Goal: Information Seeking & Learning: Learn about a topic

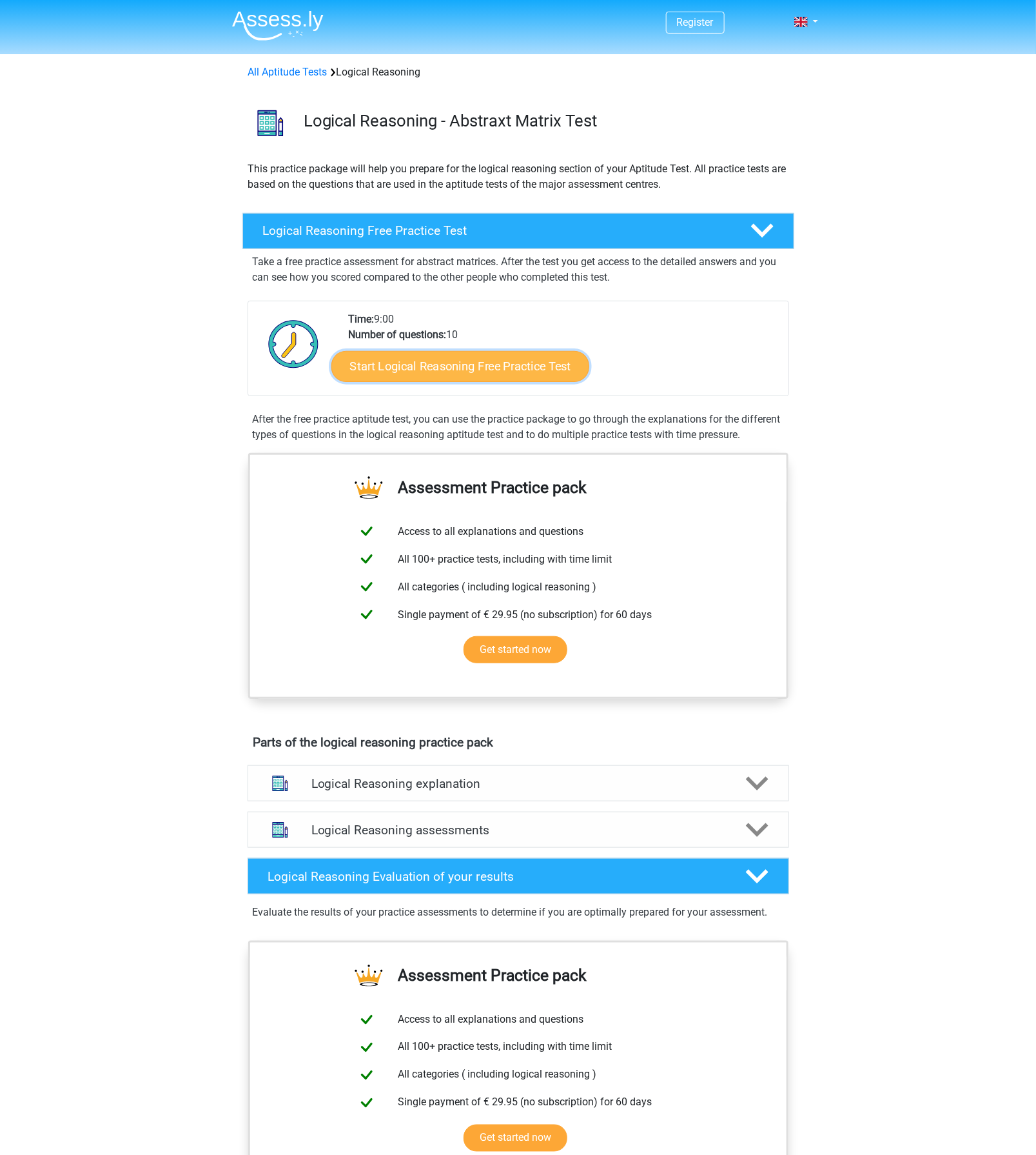
click at [468, 369] on link "Start Logical Reasoning Free Practice Test" at bounding box center [460, 365] width 258 height 31
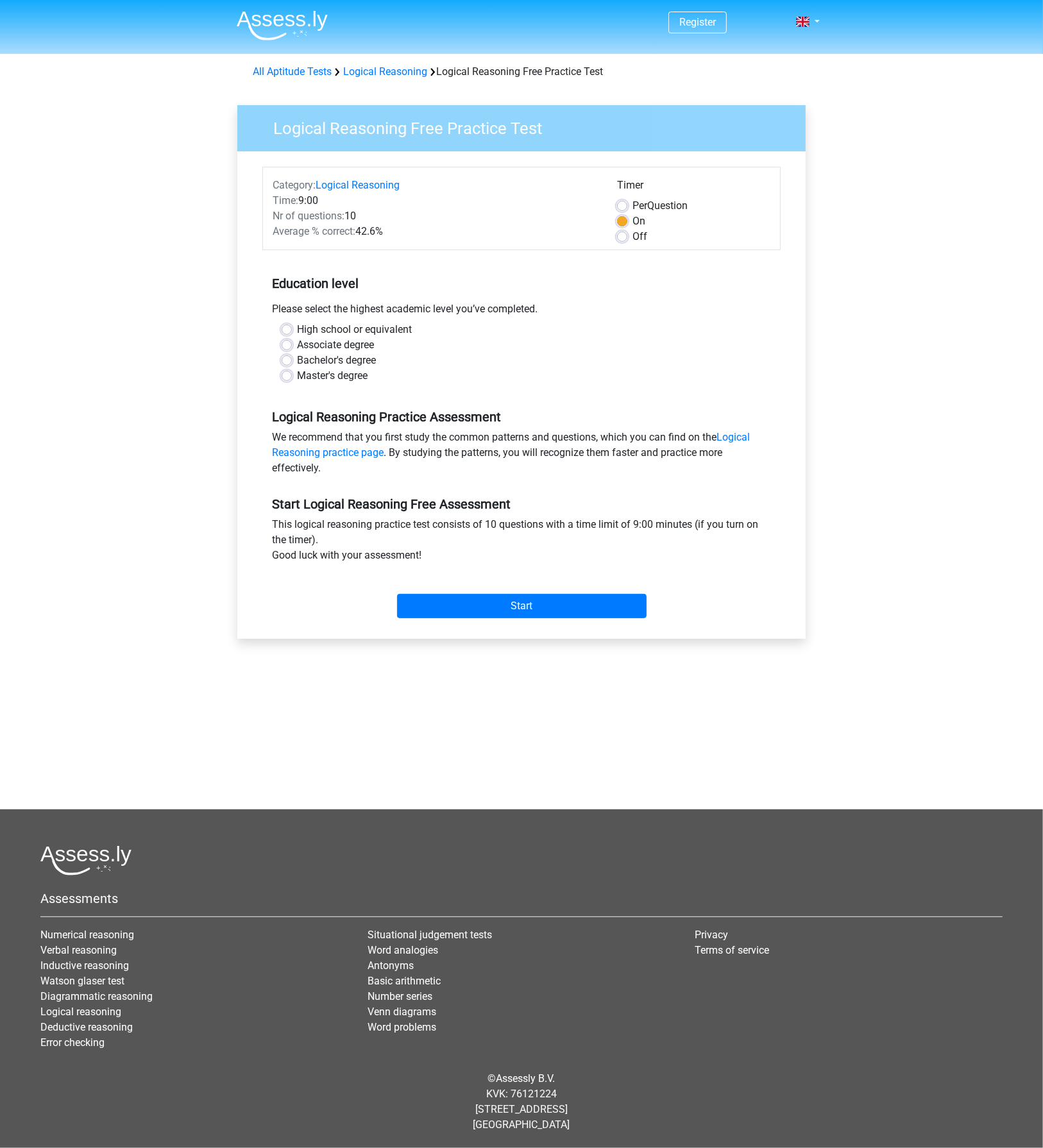
click at [389, 332] on label "High school or equivalent" at bounding box center [354, 329] width 115 height 15
click at [292, 332] on input "High school or equivalent" at bounding box center [287, 328] width 11 height 13
radio input "true"
click at [533, 616] on input "Start" at bounding box center [522, 606] width 249 height 24
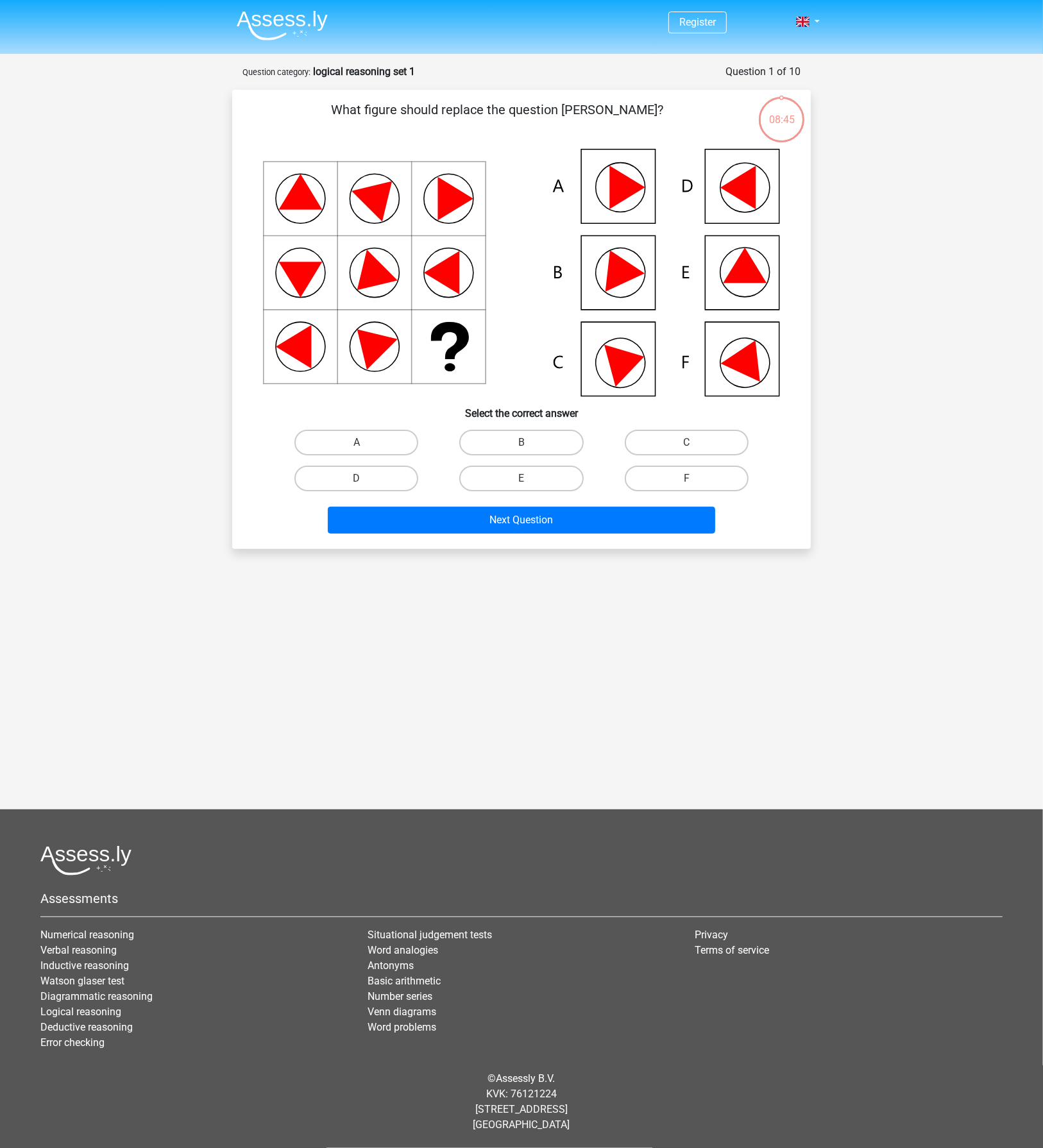
click at [759, 277] on icon at bounding box center [744, 266] width 44 height 36
click at [737, 357] on icon at bounding box center [748, 357] width 55 height 51
click at [754, 366] on icon at bounding box center [748, 357] width 55 height 51
click at [682, 467] on label "F" at bounding box center [687, 478] width 124 height 26
click at [686, 478] on input "F" at bounding box center [690, 482] width 9 height 9
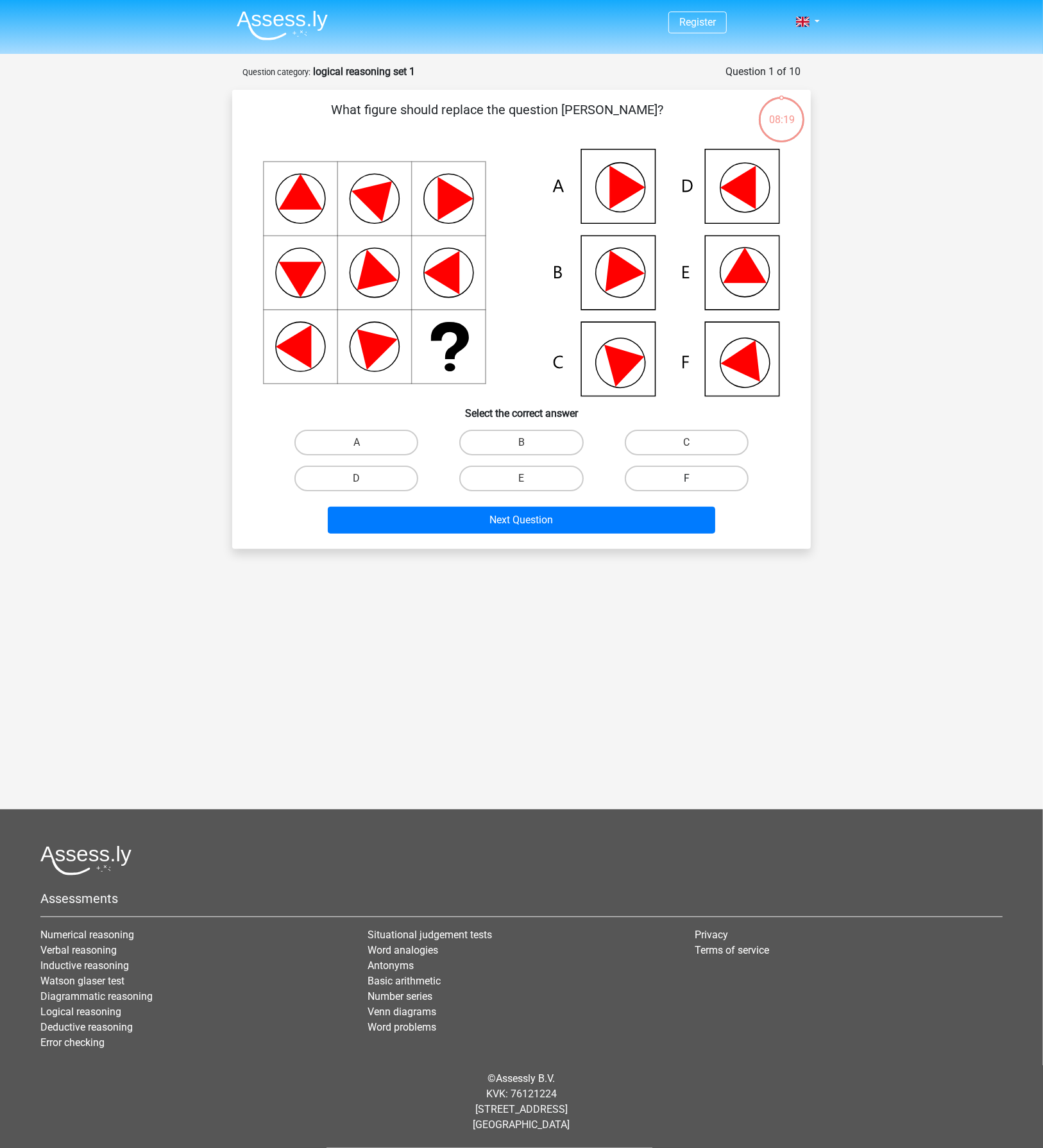
radio input "true"
click at [514, 476] on label "E" at bounding box center [522, 478] width 124 height 26
click at [522, 478] on input "E" at bounding box center [525, 482] width 9 height 9
radio input "true"
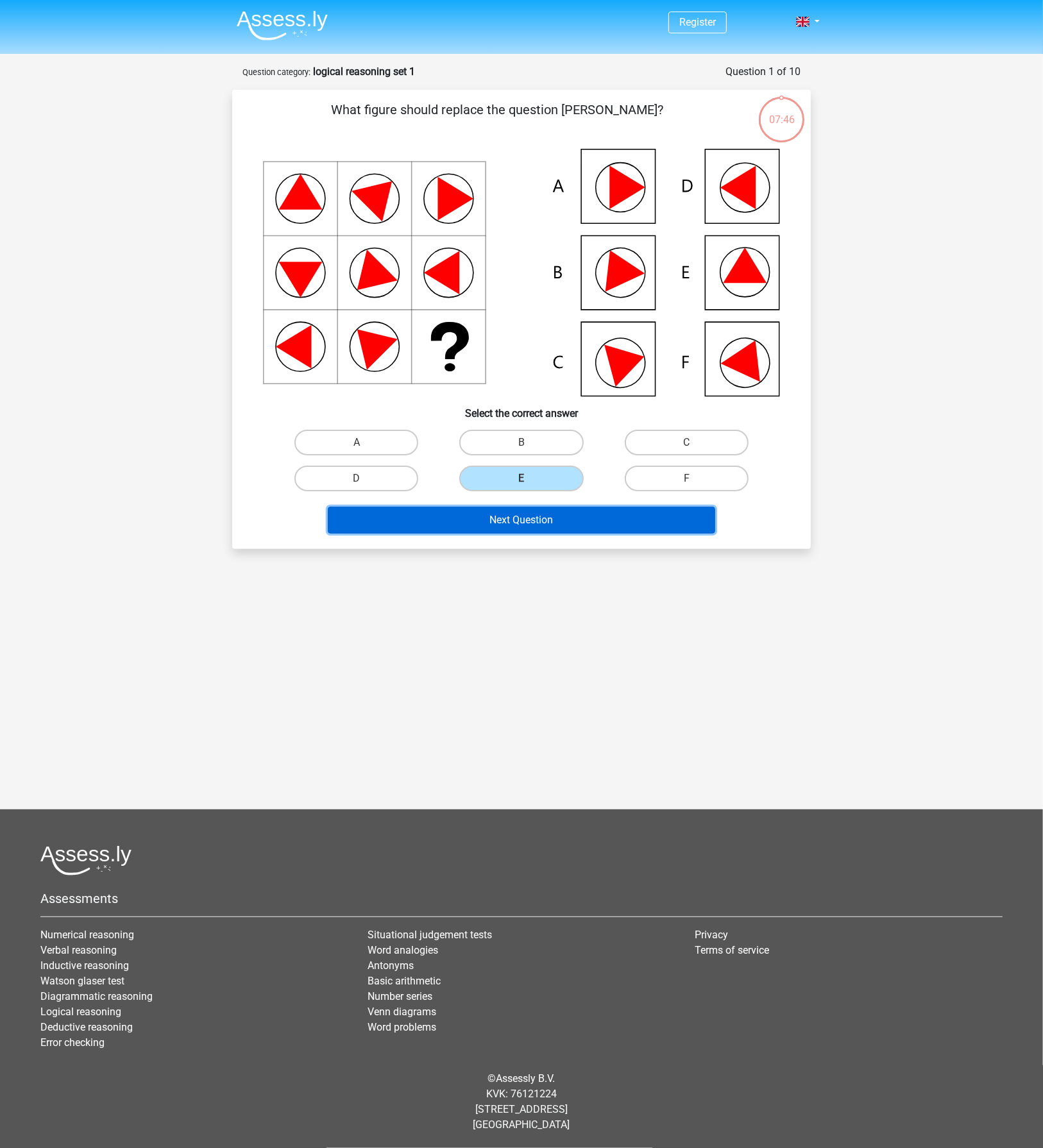
click at [612, 530] on button "Next Question" at bounding box center [522, 520] width 388 height 27
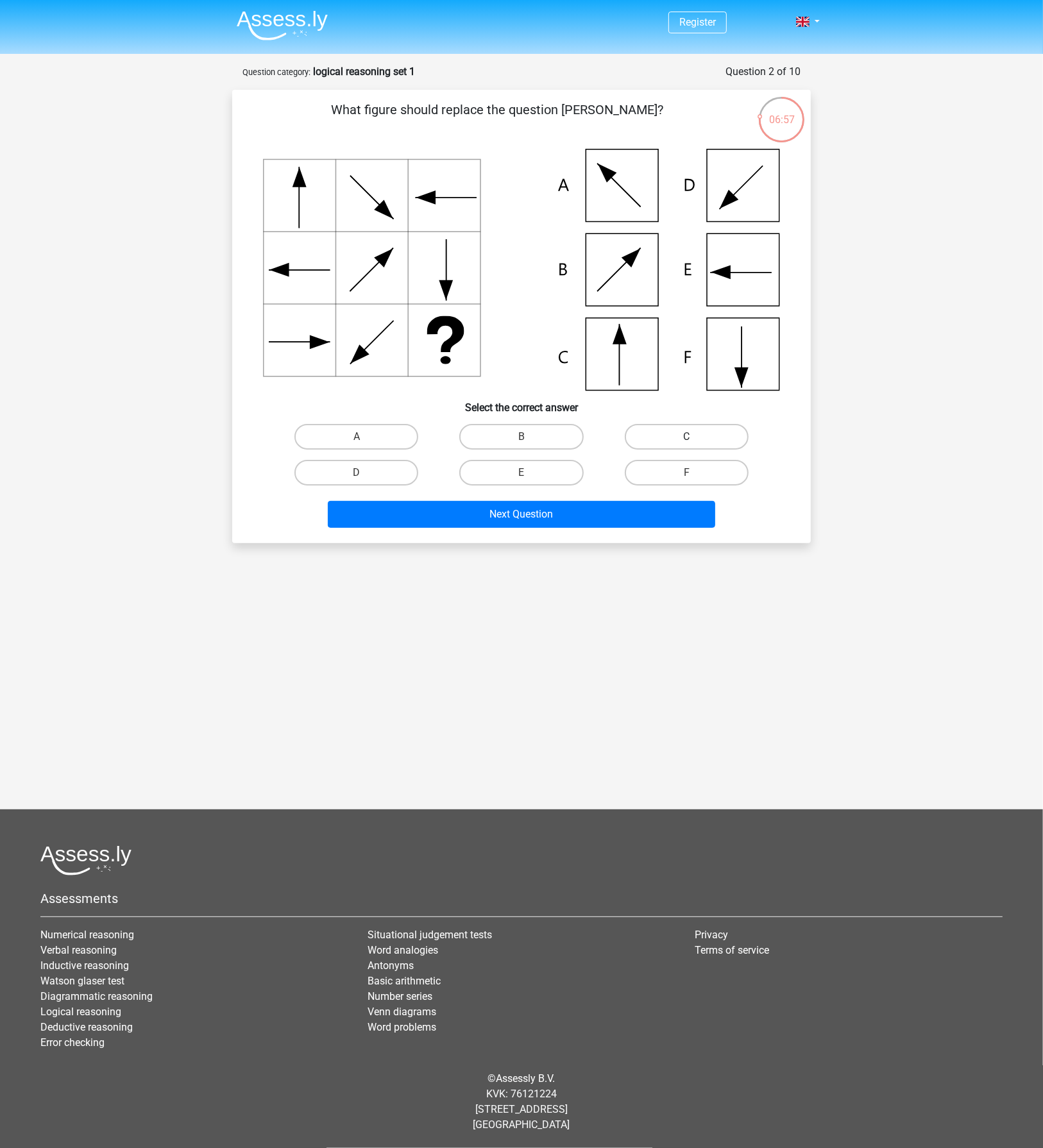
click at [646, 431] on label "C" at bounding box center [687, 436] width 124 height 26
click at [686, 437] on input "C" at bounding box center [690, 441] width 9 height 9
radio input "true"
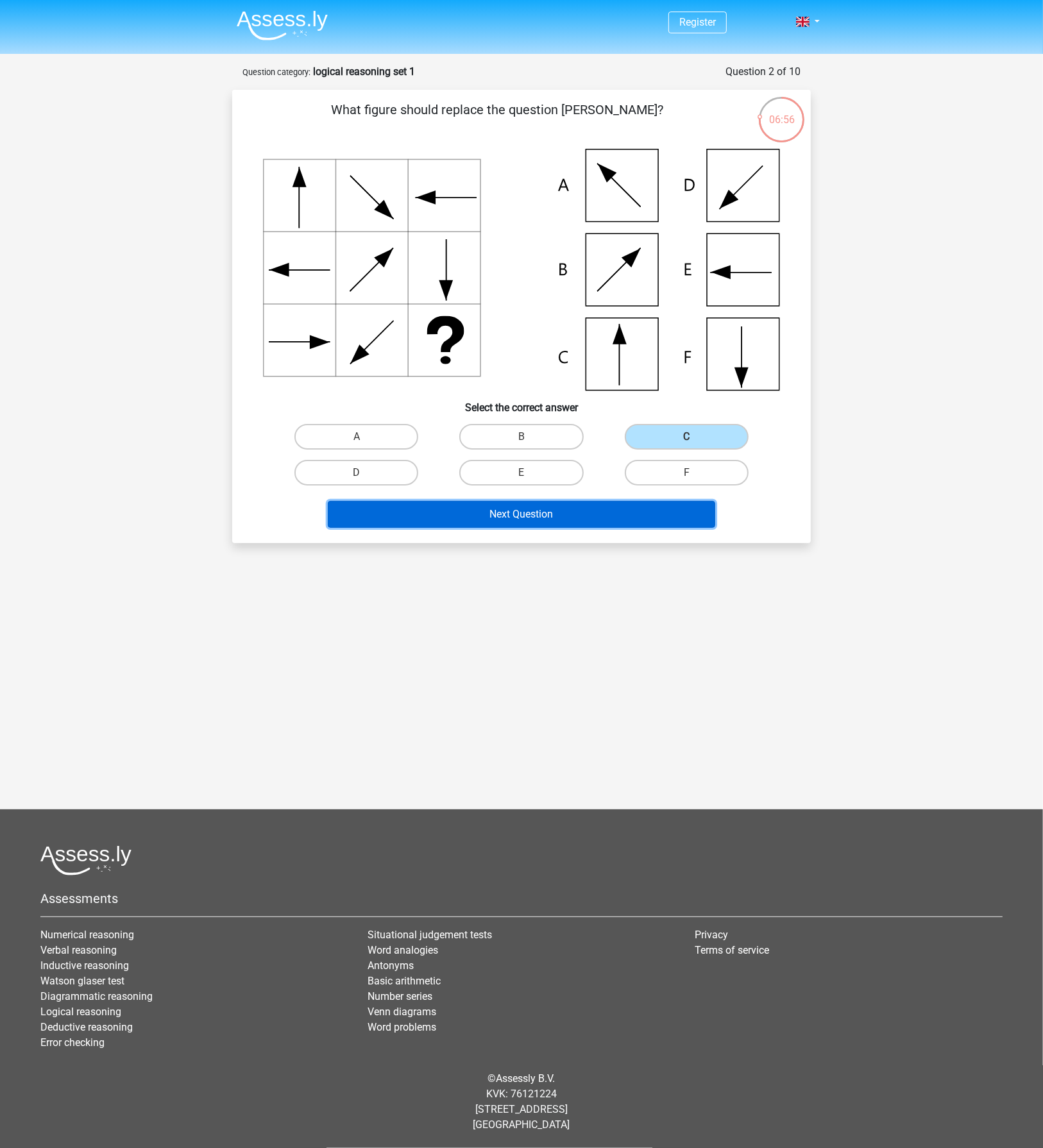
click at [545, 515] on button "Next Question" at bounding box center [522, 514] width 388 height 27
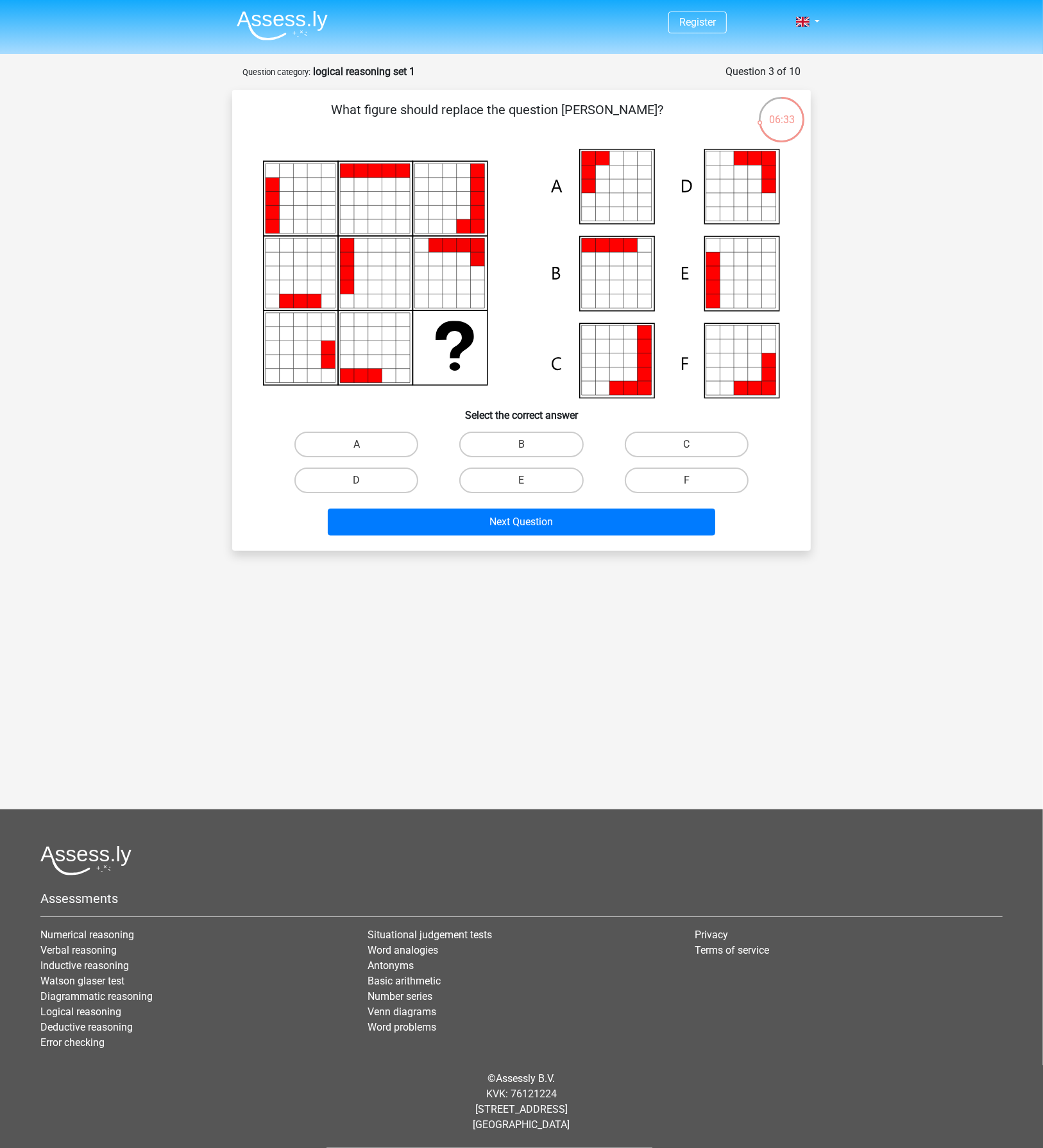
click at [756, 277] on icon at bounding box center [754, 273] width 14 height 14
click at [535, 474] on label "E" at bounding box center [522, 480] width 124 height 26
click at [530, 480] on input "E" at bounding box center [525, 484] width 9 height 9
radio input "true"
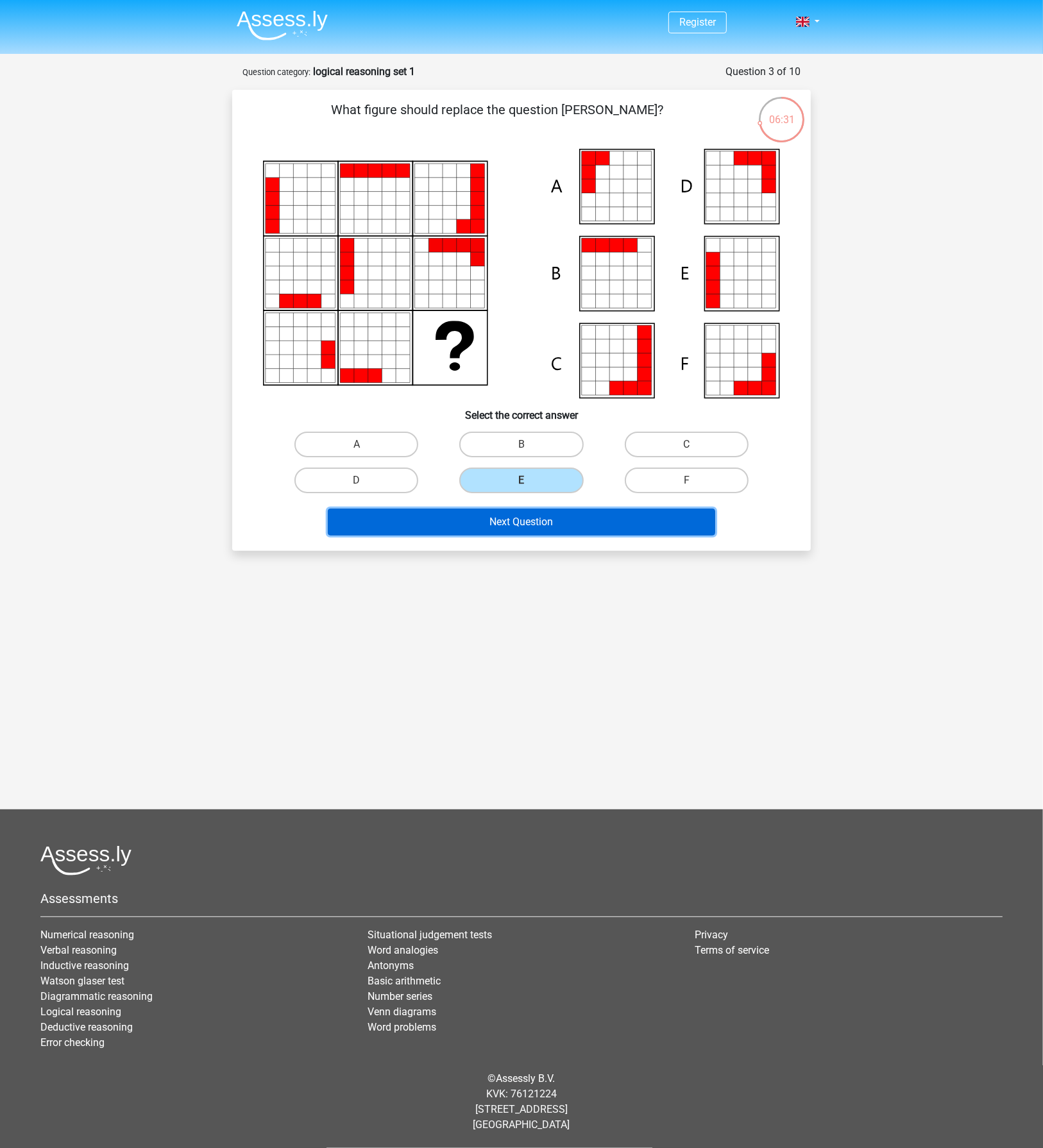
click at [521, 512] on button "Next Question" at bounding box center [522, 522] width 388 height 27
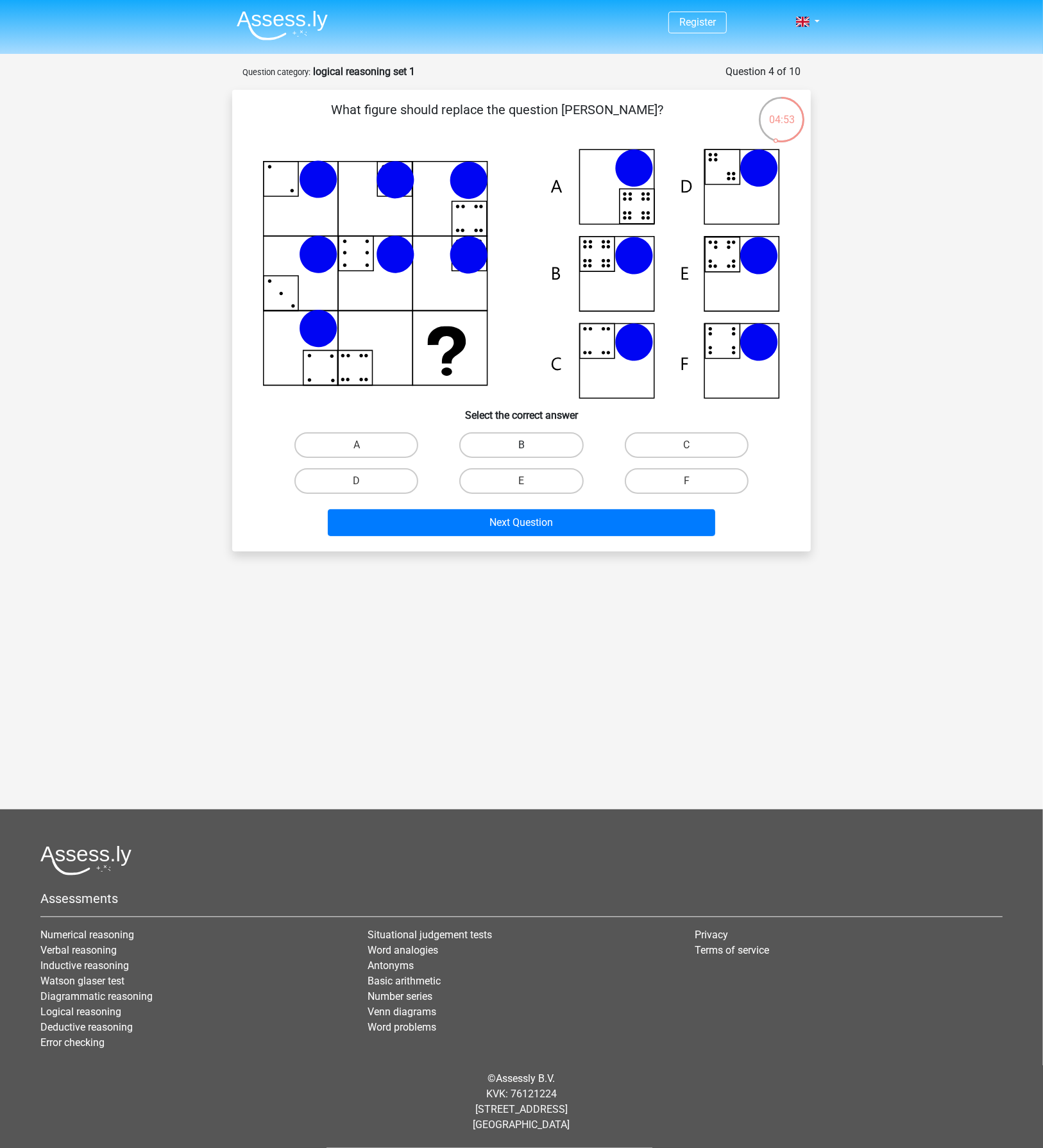
click at [566, 434] on label "B" at bounding box center [522, 445] width 124 height 26
click at [530, 445] on input "B" at bounding box center [525, 449] width 9 height 9
radio input "true"
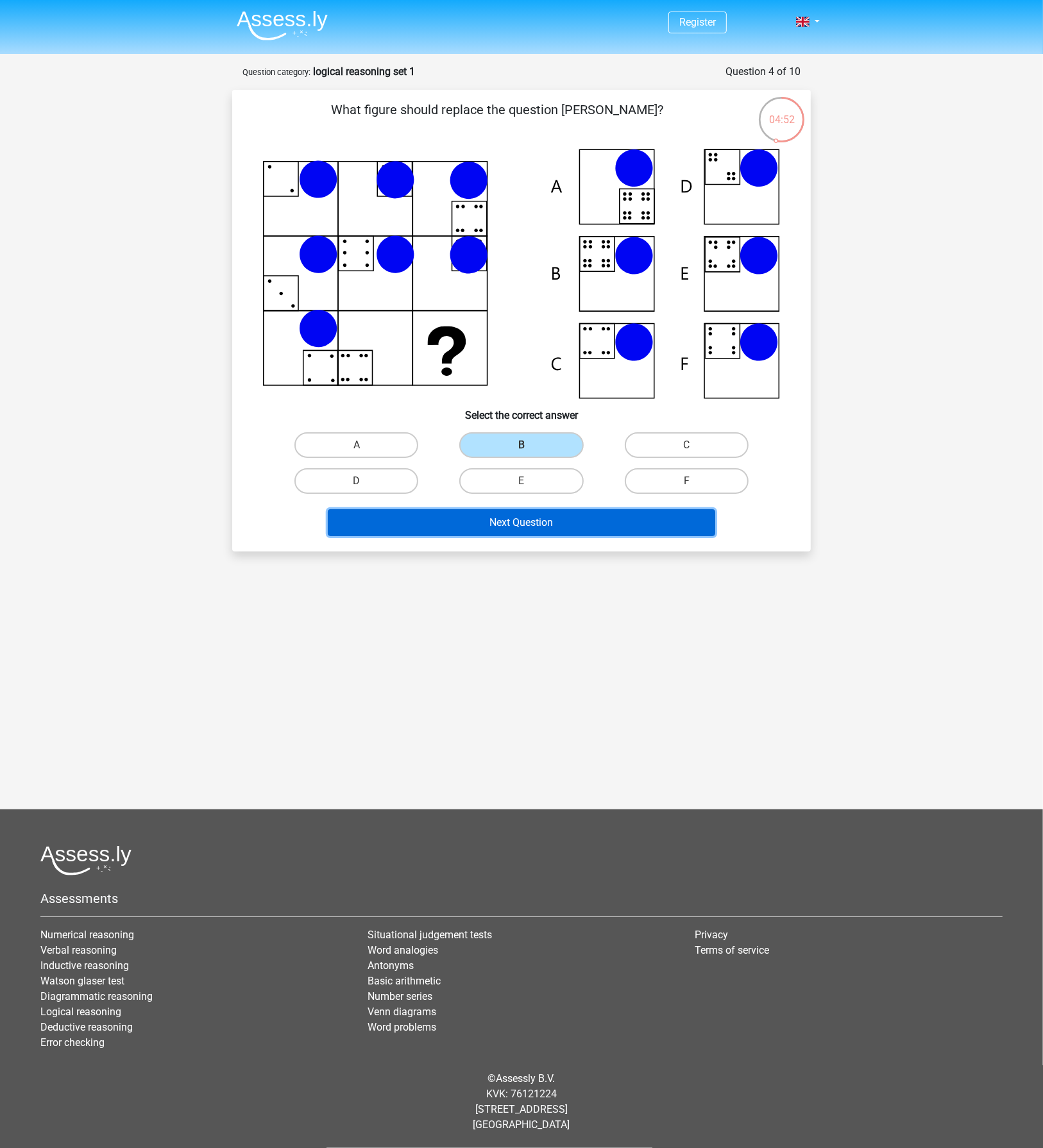
click at [564, 520] on button "Next Question" at bounding box center [522, 523] width 388 height 27
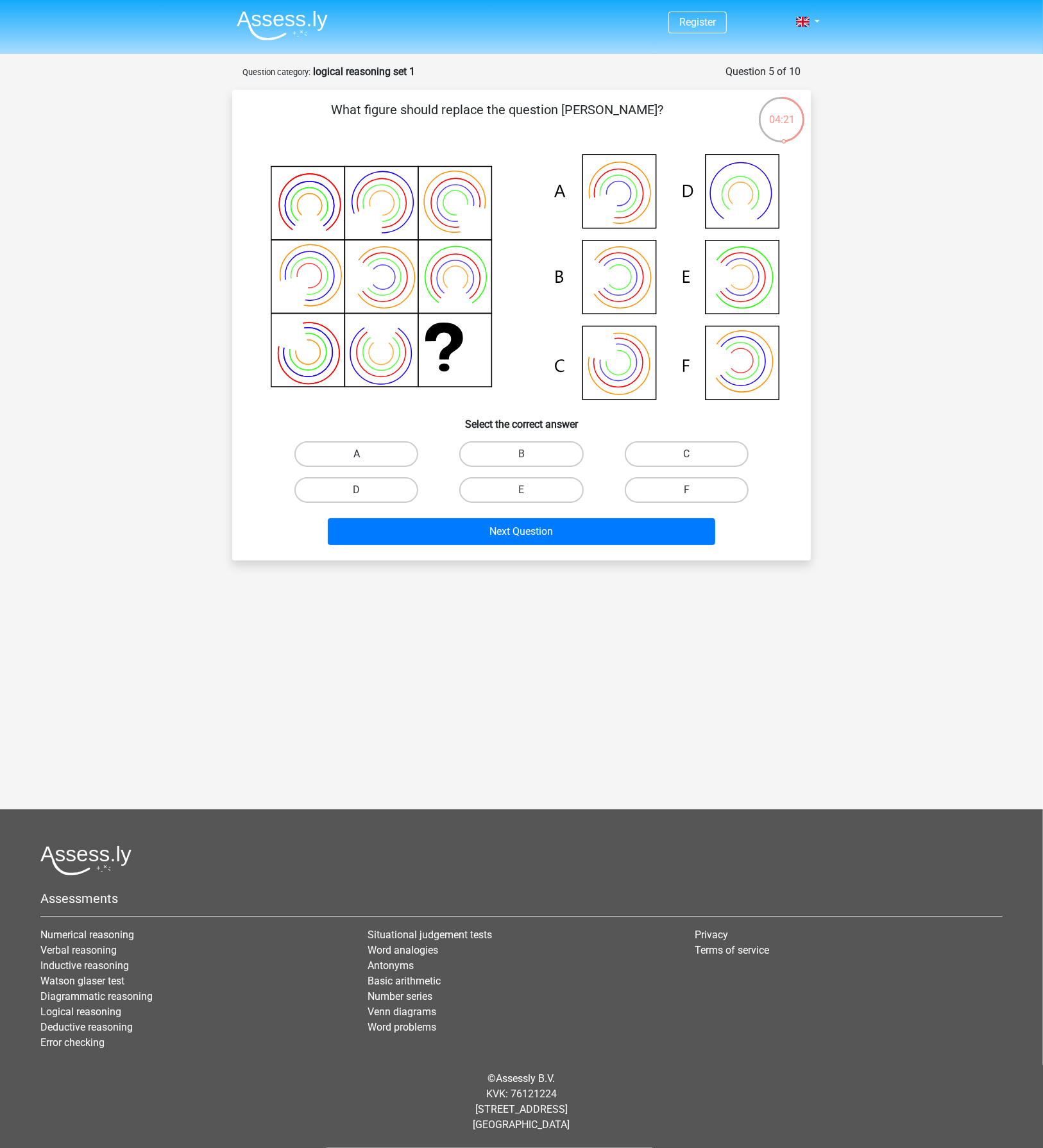
click at [374, 450] on label "A" at bounding box center [357, 453] width 124 height 26
click at [365, 454] on input "A" at bounding box center [361, 458] width 9 height 9
radio input "true"
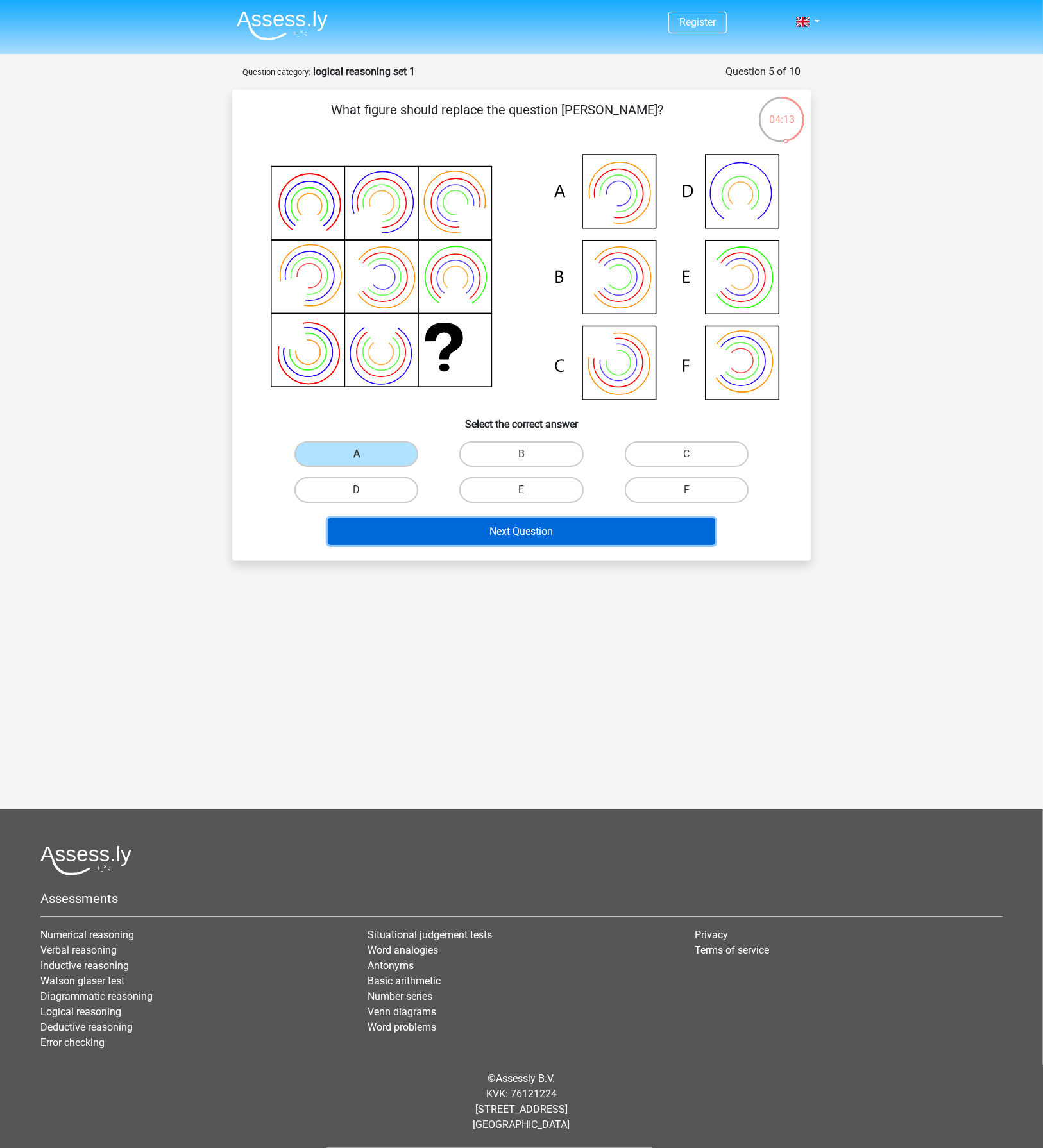
click at [492, 522] on button "Next Question" at bounding box center [522, 531] width 388 height 27
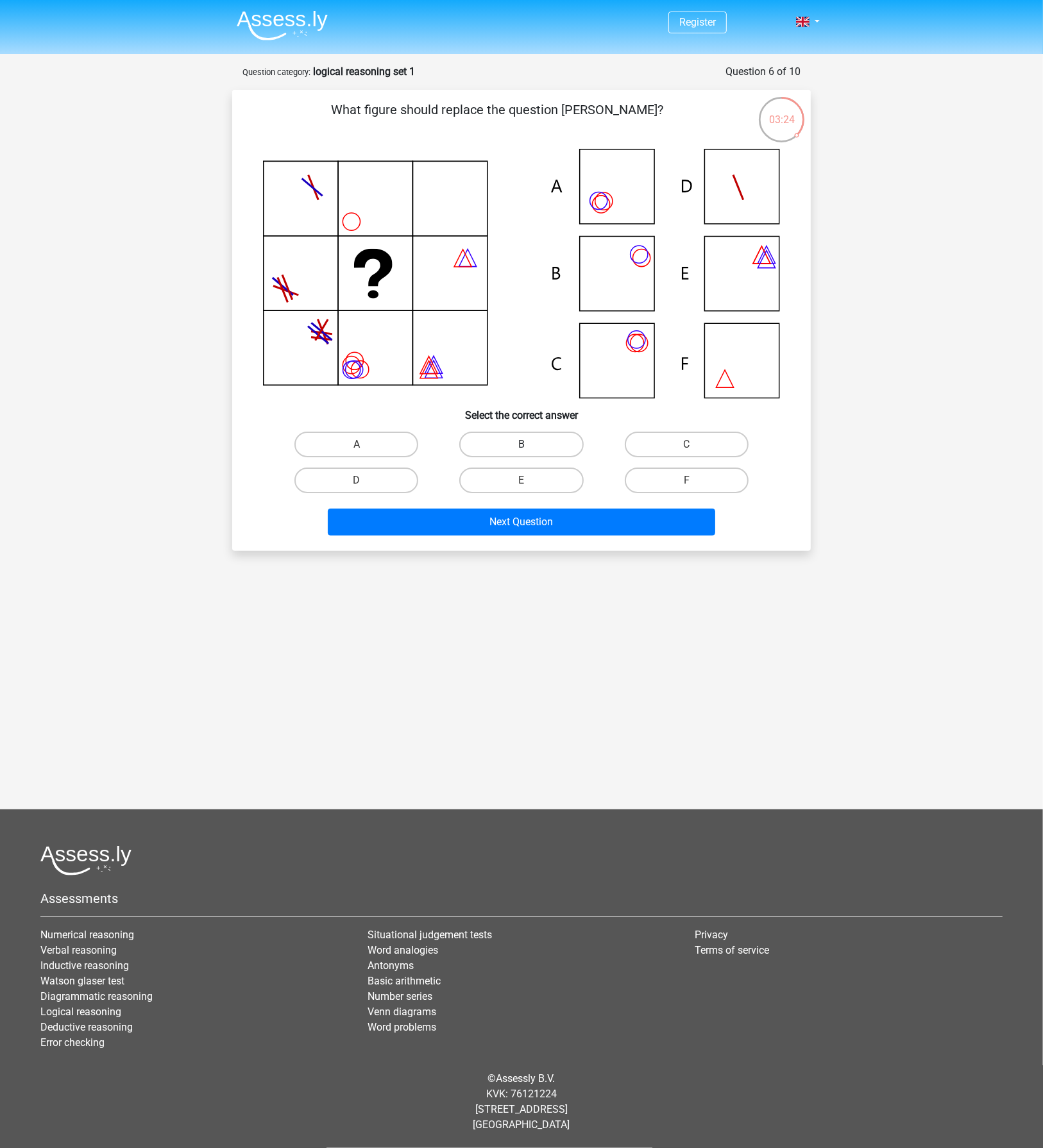
click at [506, 432] on label "B" at bounding box center [522, 444] width 124 height 26
click at [522, 444] on input "B" at bounding box center [525, 448] width 9 height 9
radio input "true"
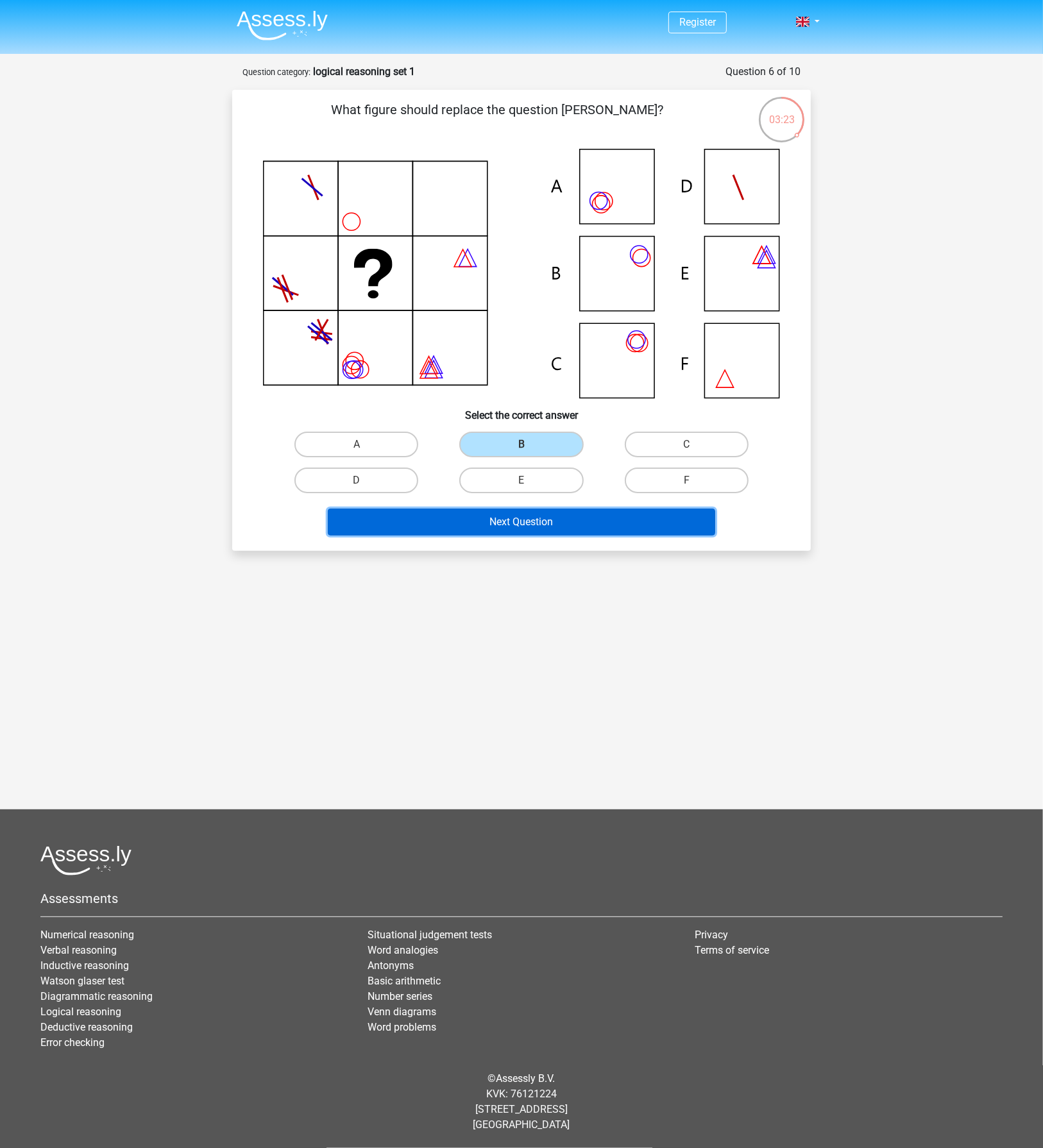
click at [552, 525] on button "Next Question" at bounding box center [522, 522] width 388 height 27
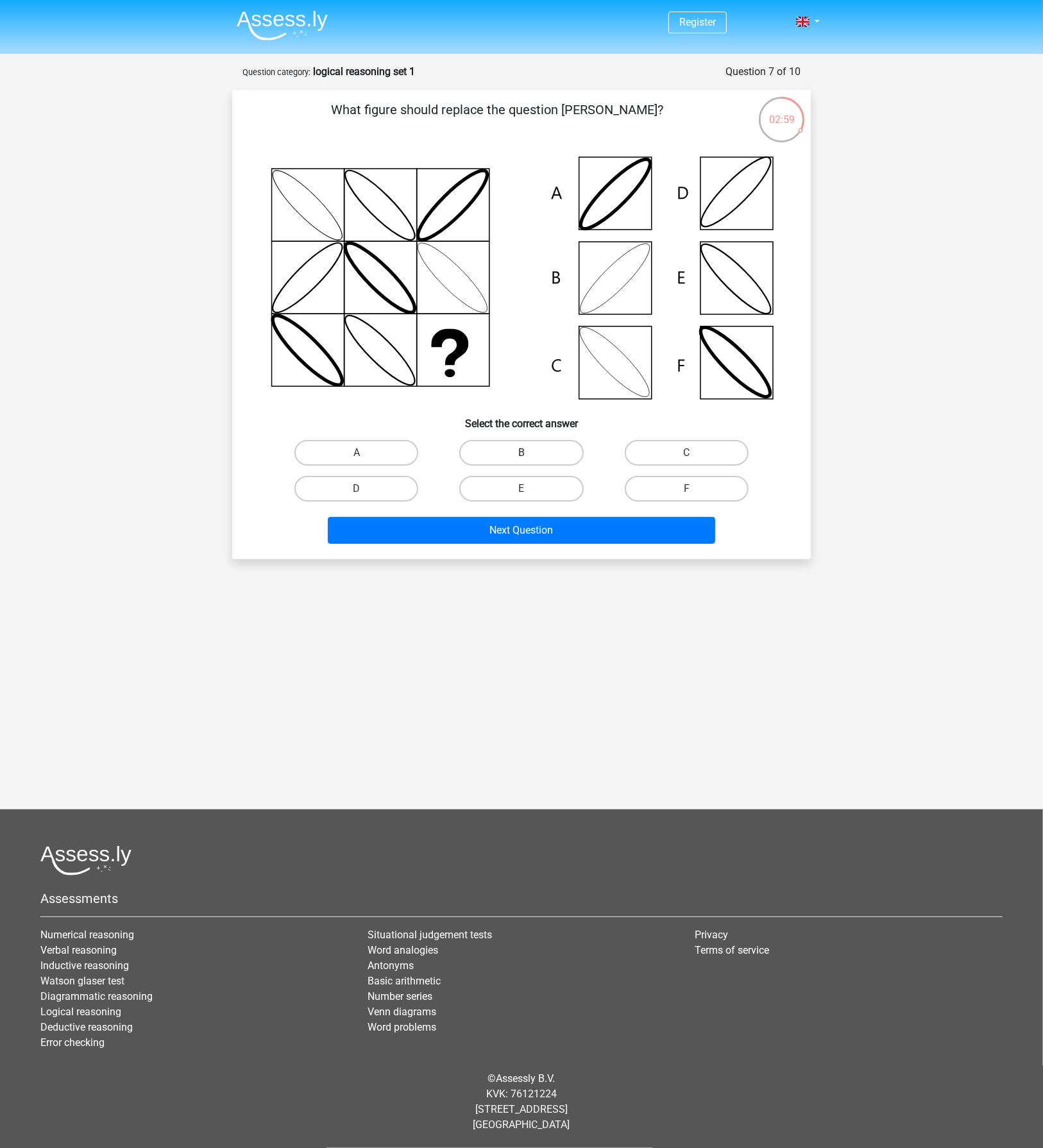
click at [514, 445] on label "B" at bounding box center [522, 452] width 124 height 26
click at [522, 453] on input "B" at bounding box center [525, 457] width 9 height 9
radio input "true"
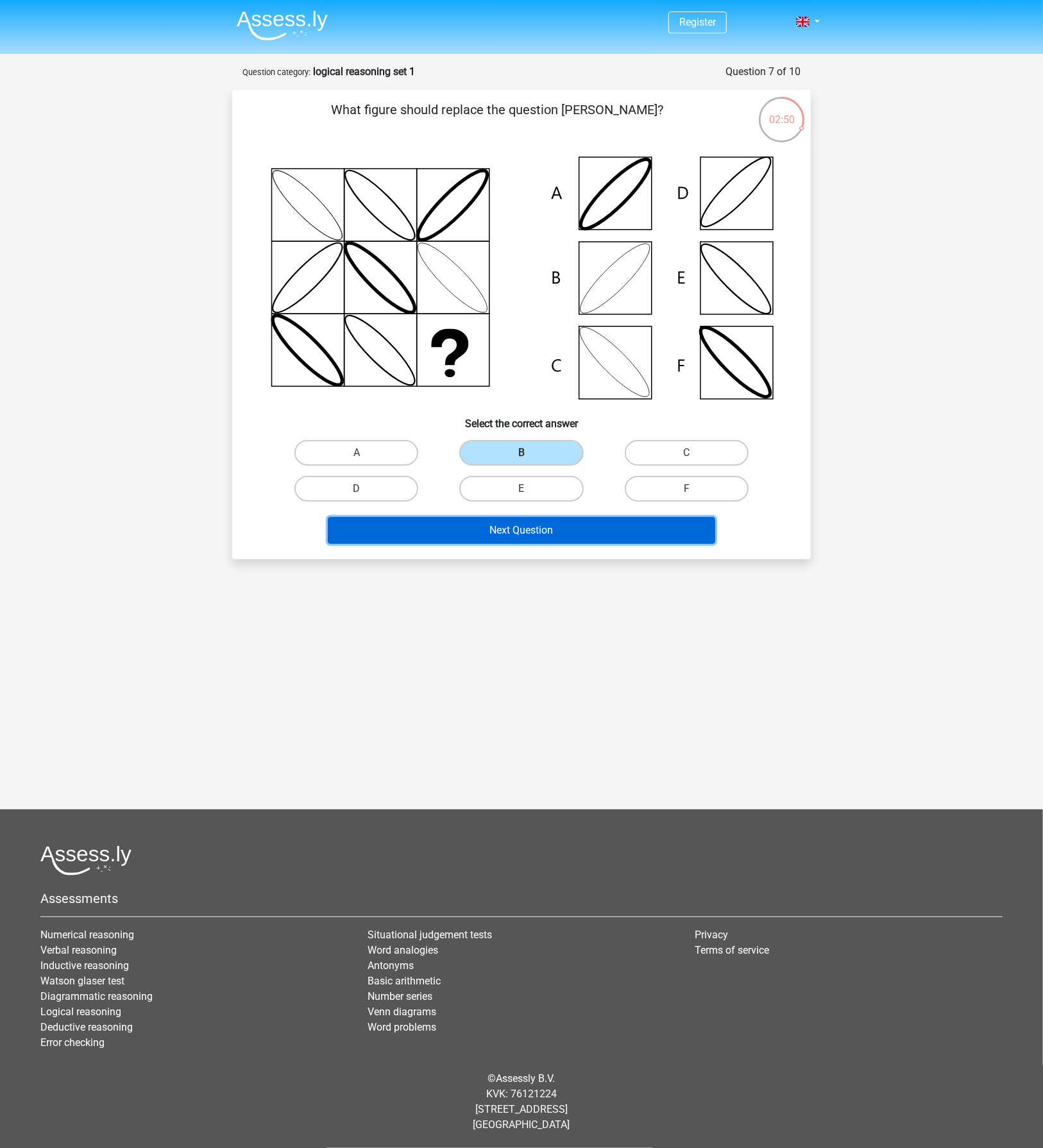
click at [547, 525] on button "Next Question" at bounding box center [522, 530] width 388 height 27
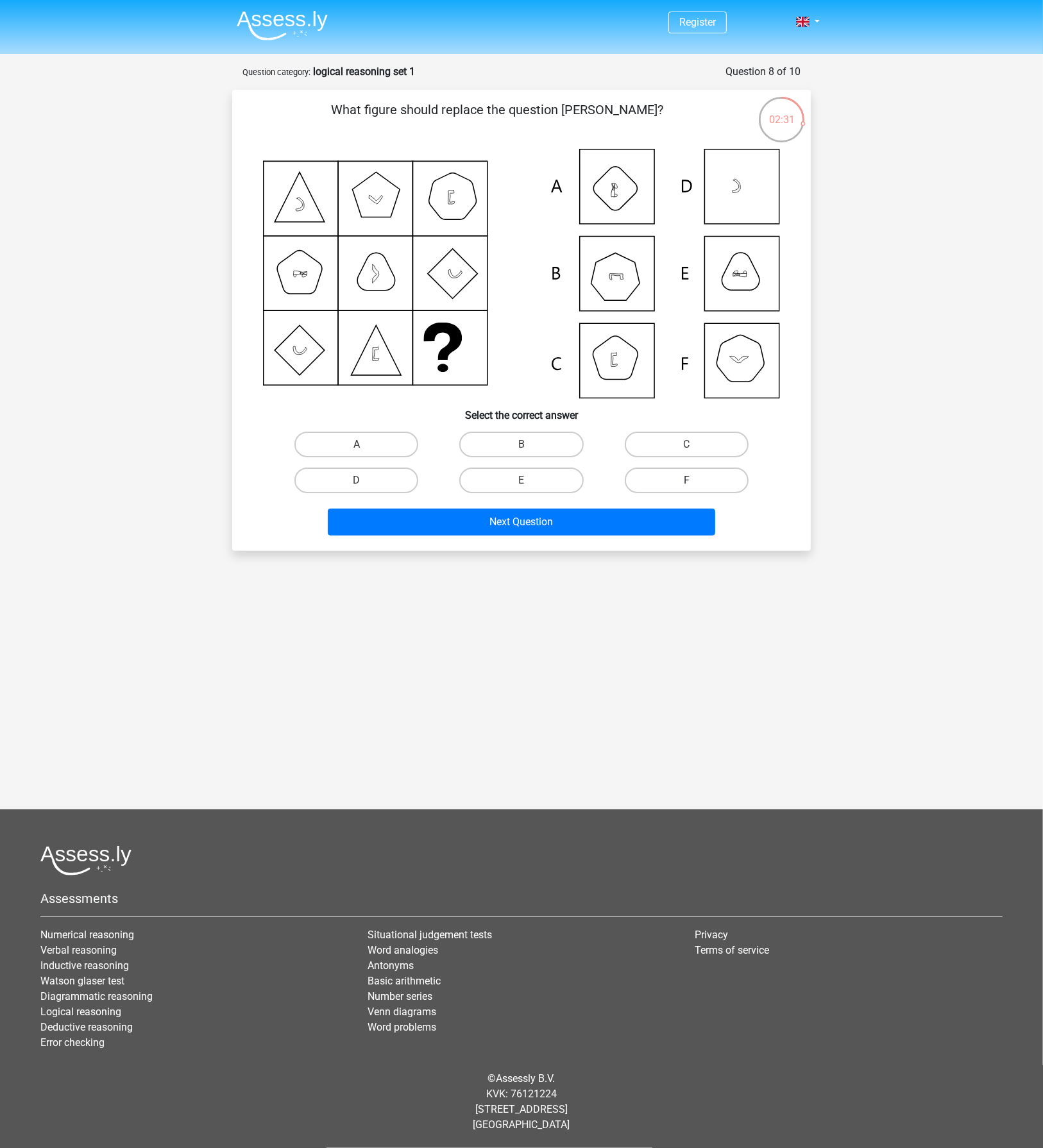
click at [682, 479] on label "F" at bounding box center [687, 480] width 124 height 26
click at [686, 480] on input "F" at bounding box center [690, 484] width 9 height 9
radio input "true"
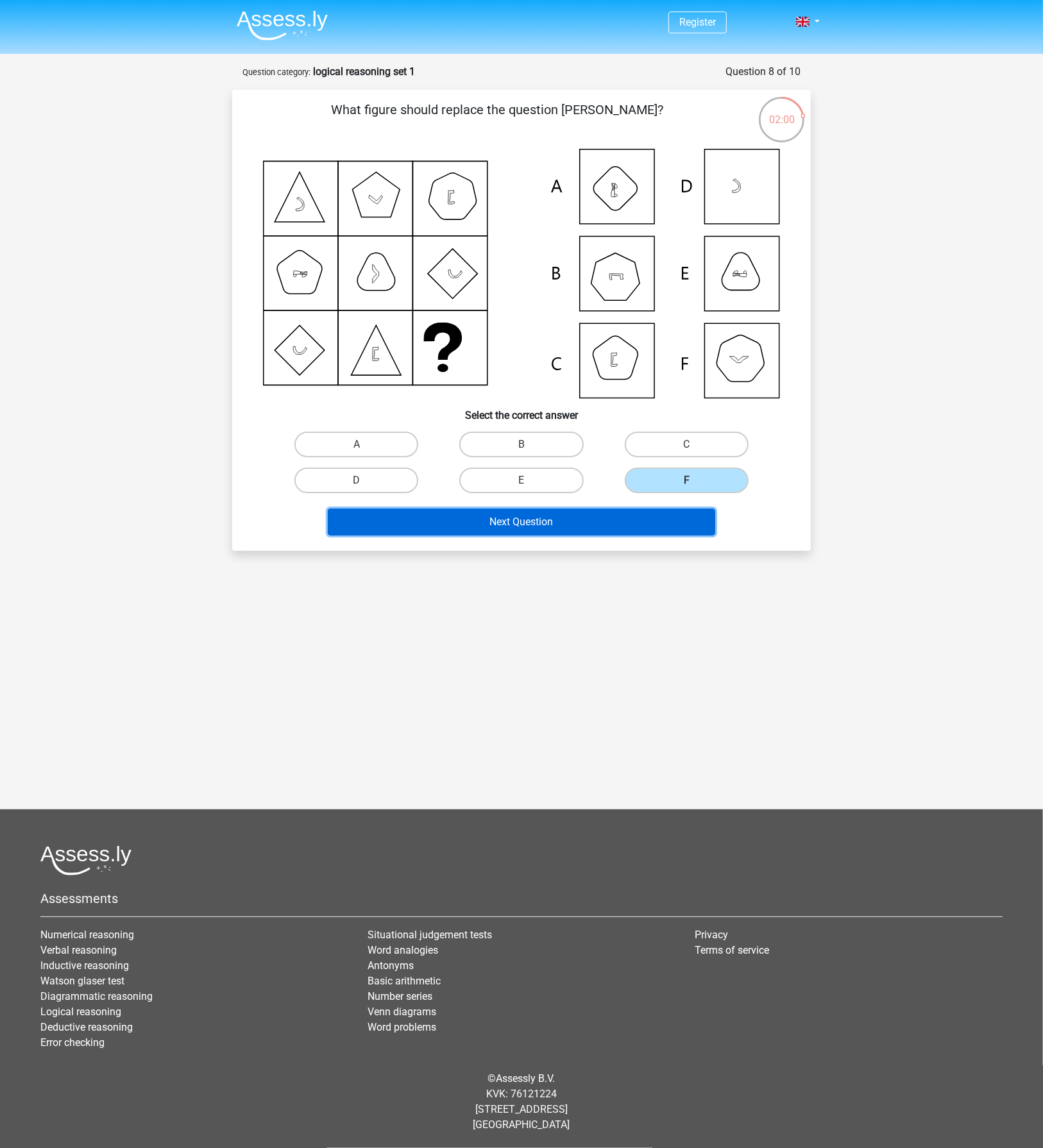
click at [525, 532] on button "Next Question" at bounding box center [522, 522] width 388 height 27
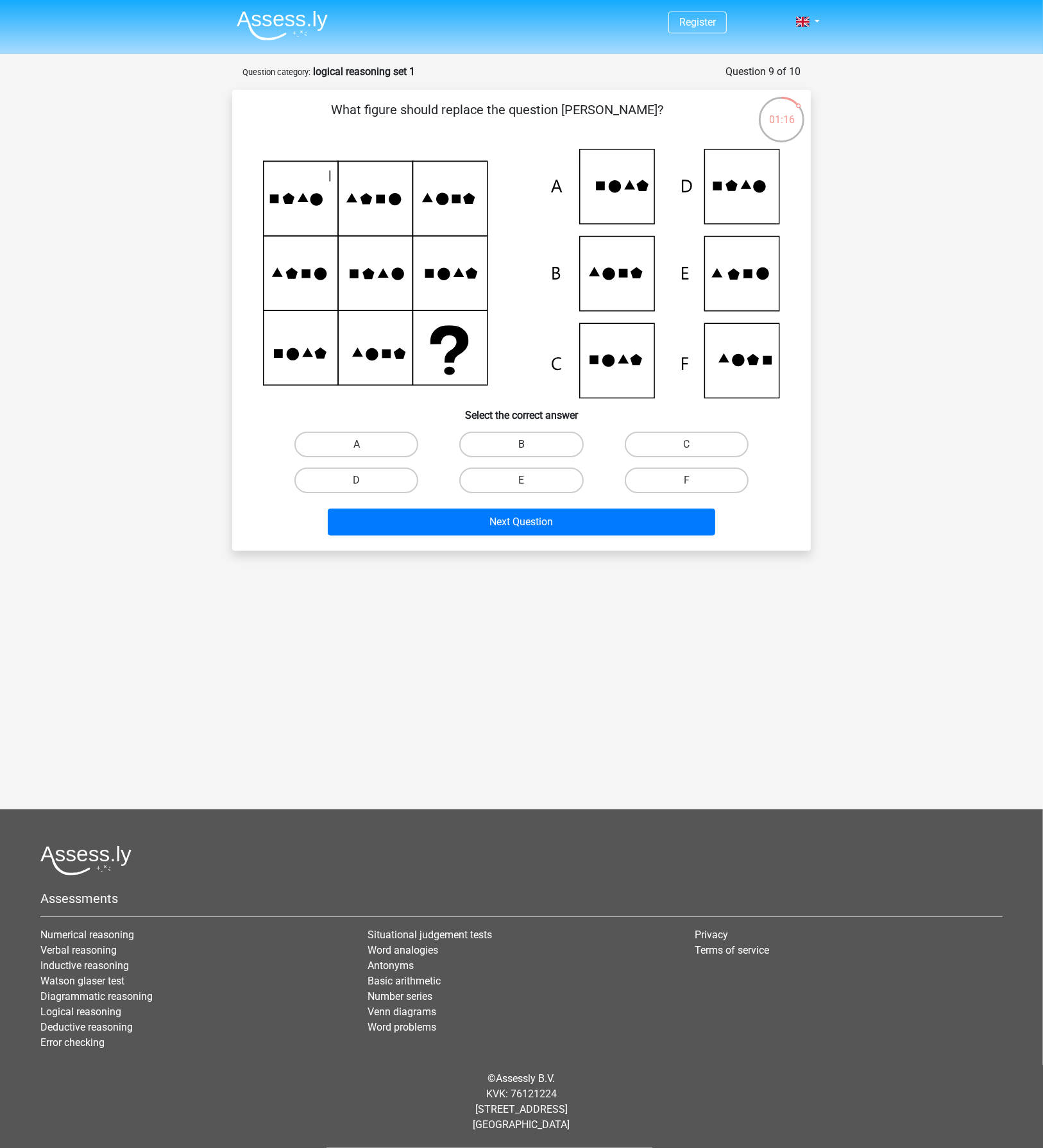
click at [550, 440] on label "B" at bounding box center [522, 444] width 124 height 26
click at [530, 444] on input "B" at bounding box center [525, 448] width 9 height 9
radio input "true"
click at [506, 482] on label "E" at bounding box center [522, 480] width 124 height 26
click at [522, 482] on input "E" at bounding box center [525, 484] width 9 height 9
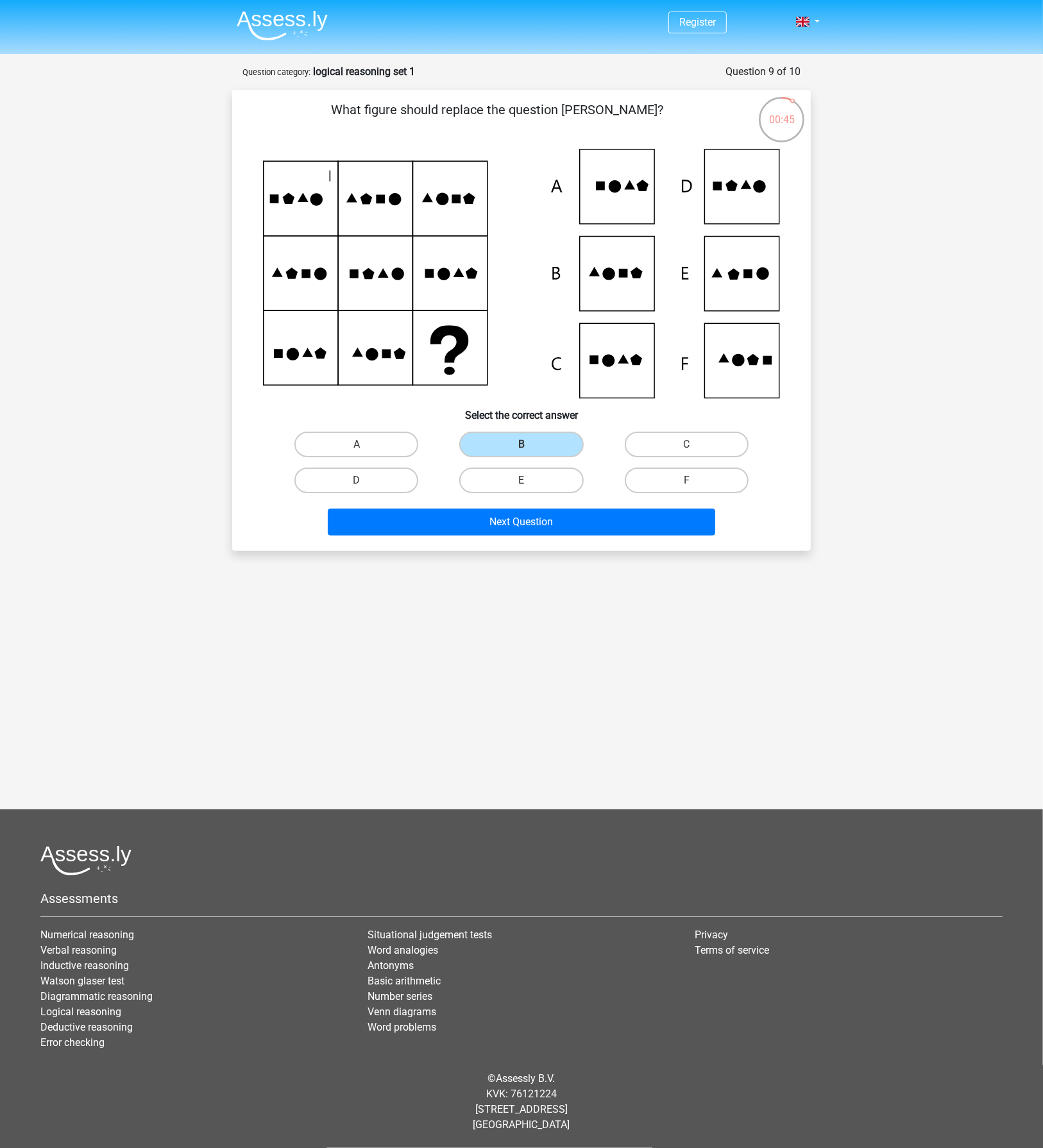
radio input "true"
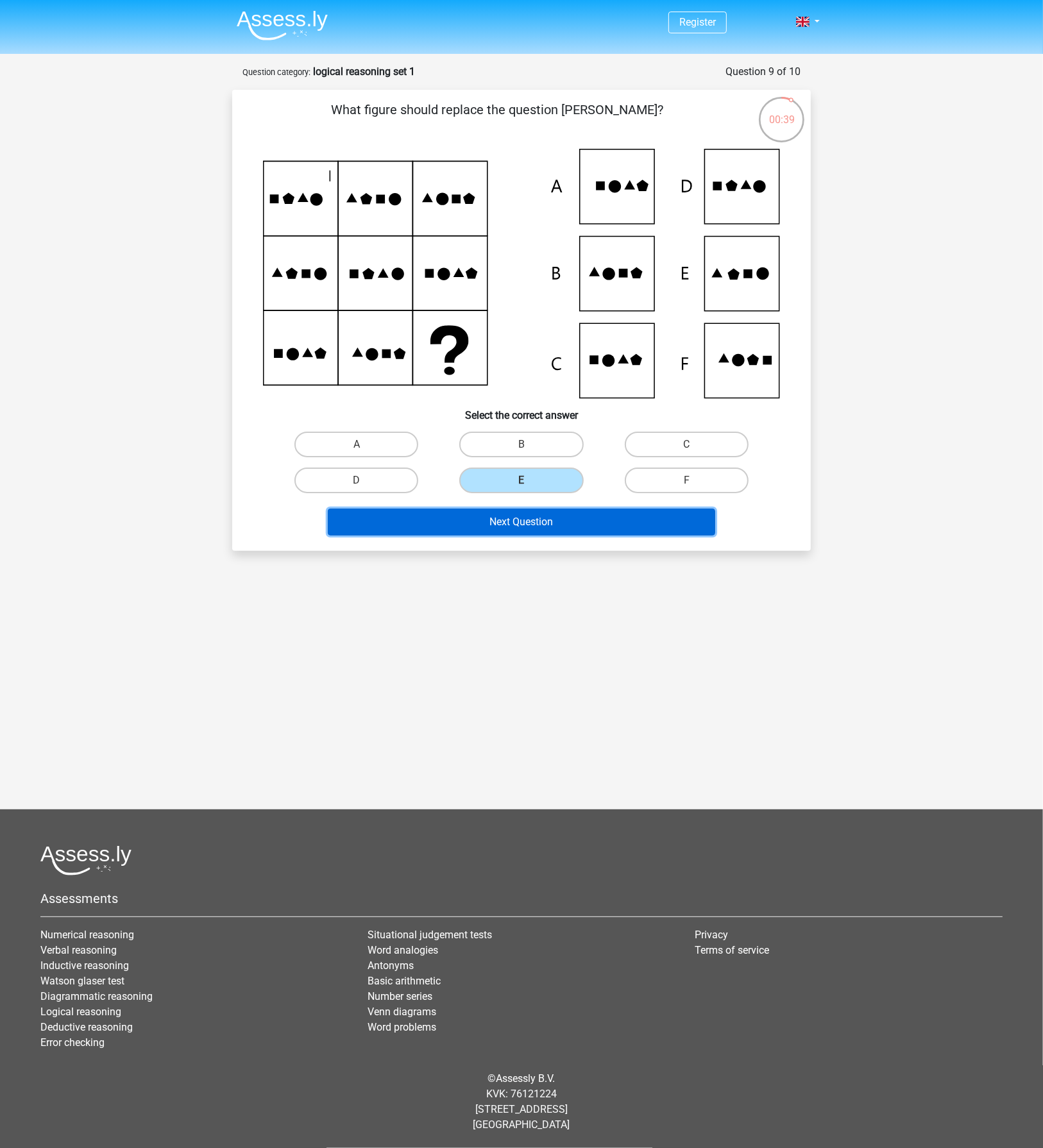
click at [535, 517] on button "Next Question" at bounding box center [522, 522] width 388 height 27
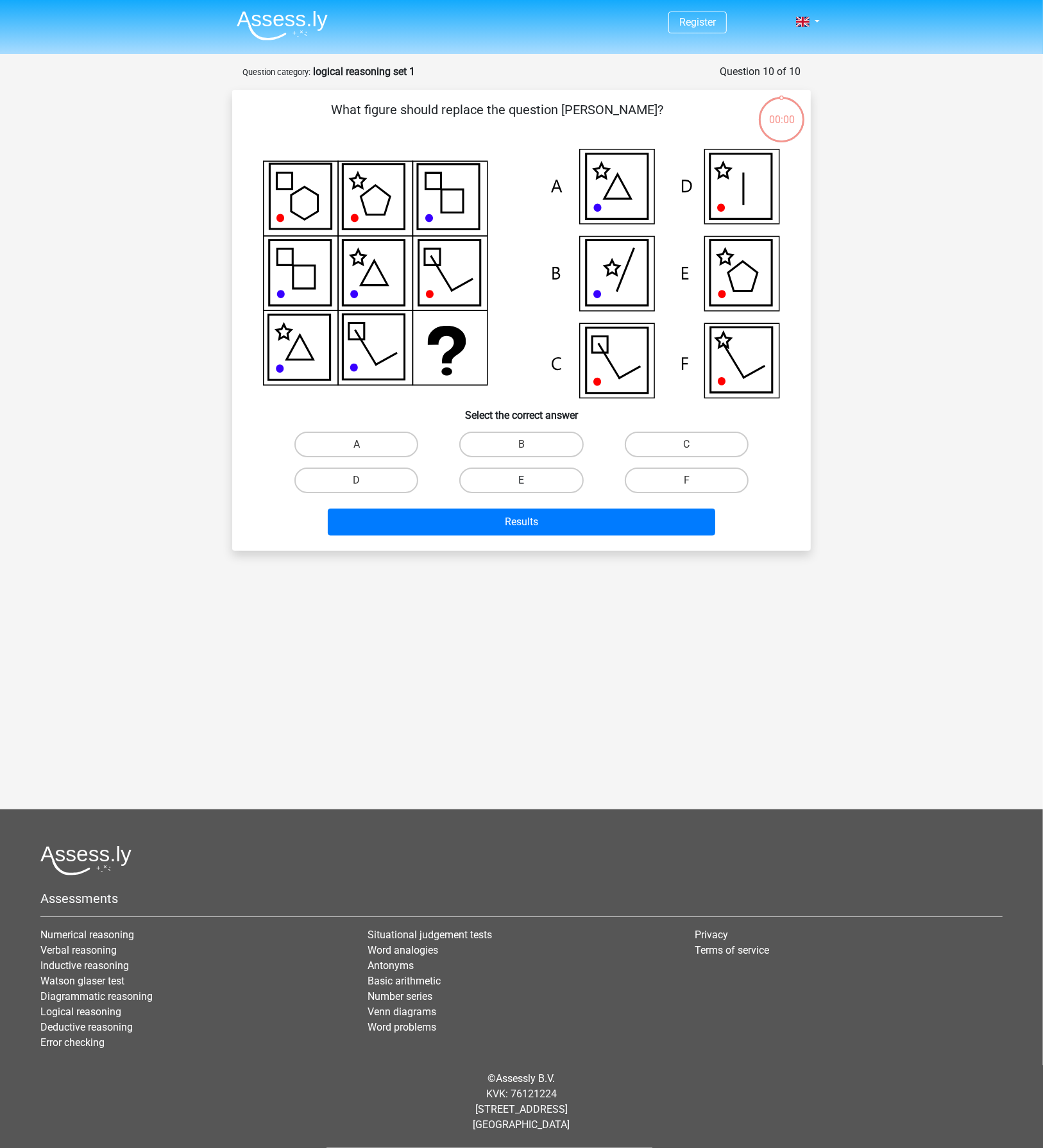
click at [550, 479] on label "E" at bounding box center [522, 480] width 124 height 26
click at [530, 480] on input "E" at bounding box center [525, 484] width 9 height 9
radio input "true"
click at [598, 536] on div "Results" at bounding box center [521, 525] width 495 height 32
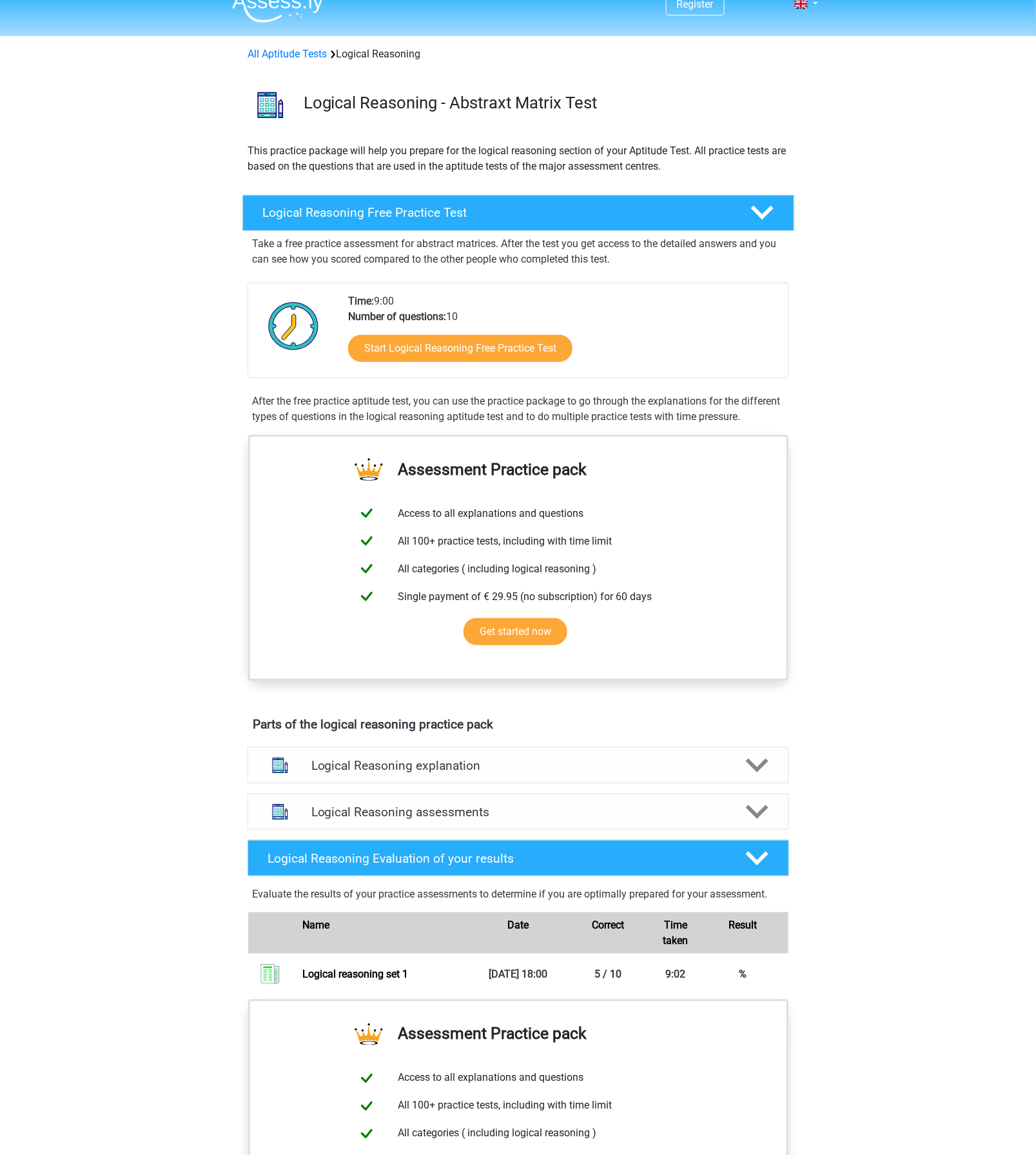
scroll to position [172, 0]
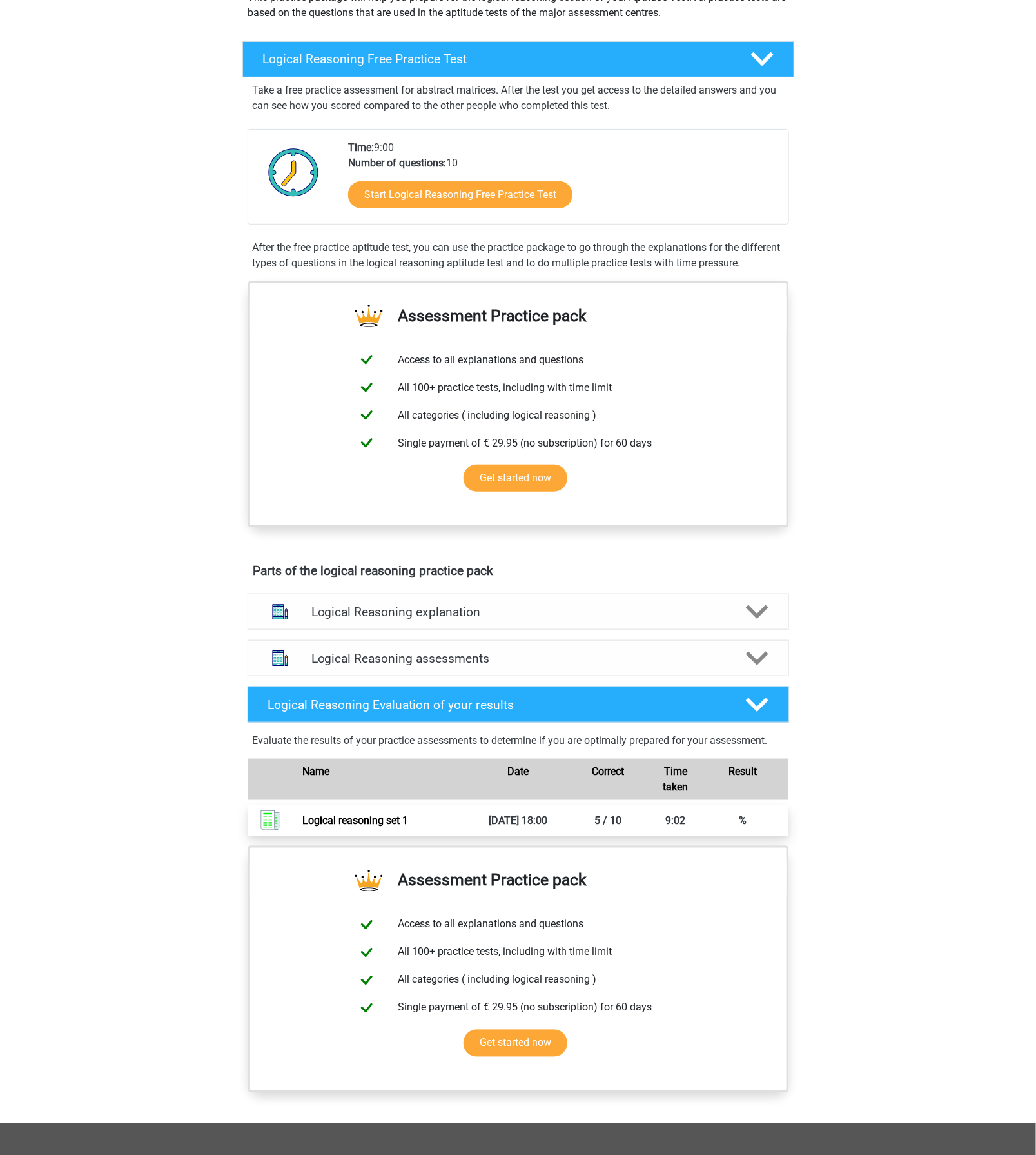
click at [408, 826] on link "Logical reasoning set 1" at bounding box center [355, 820] width 106 height 12
